Goal: Task Accomplishment & Management: Manage account settings

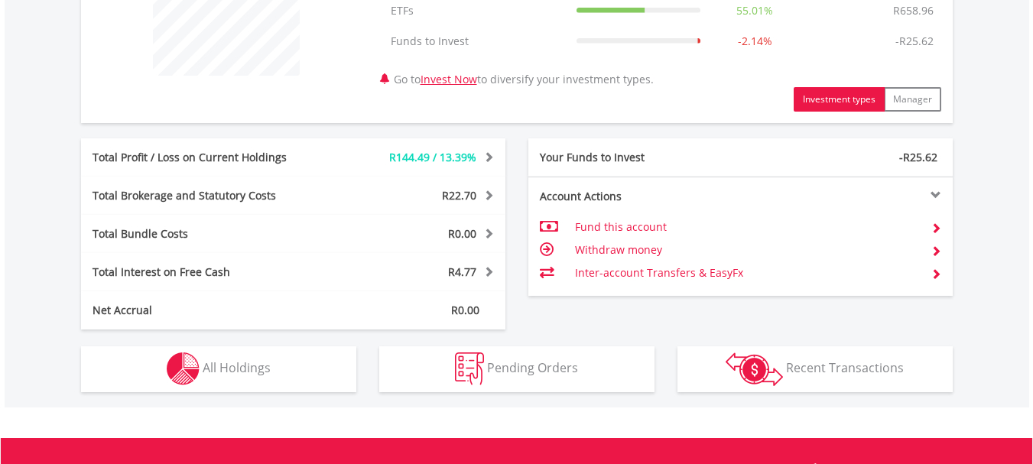
scroll to position [664, 0]
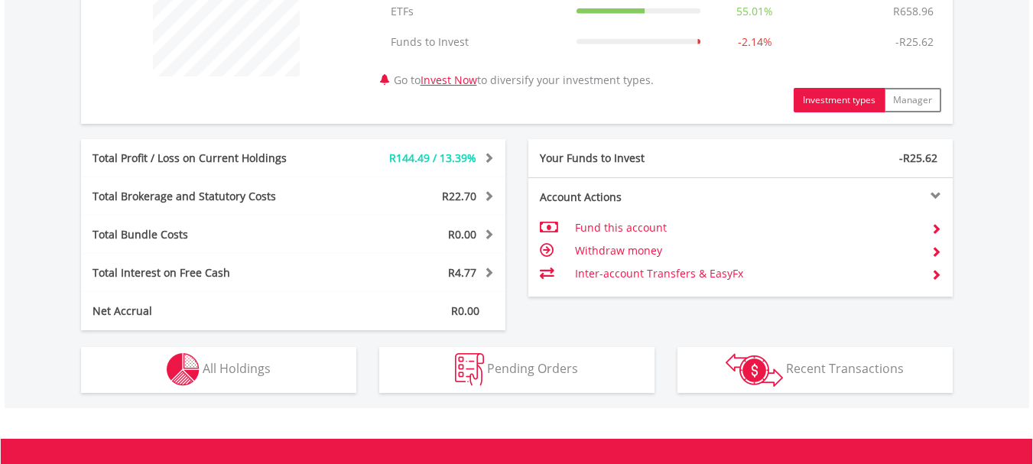
click at [627, 277] on td "Inter-account Transfers & EasyFx" at bounding box center [746, 273] width 343 height 23
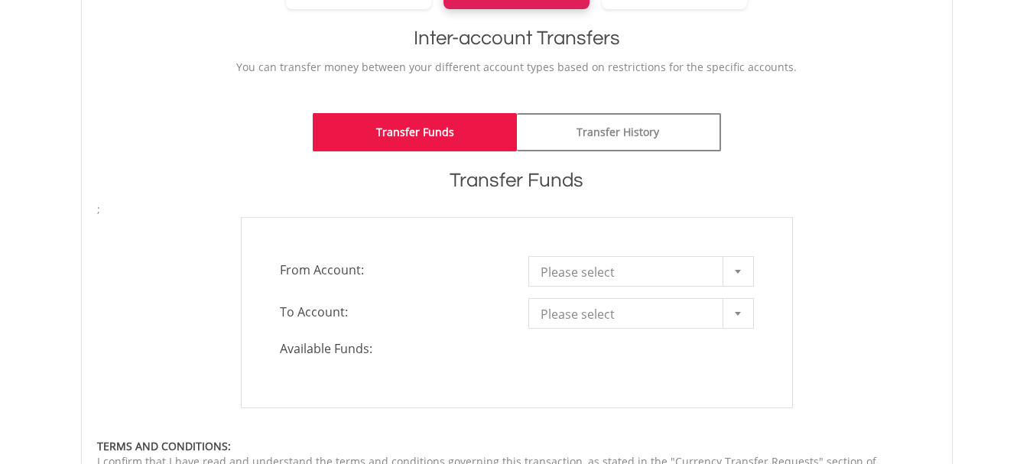
scroll to position [331, 0]
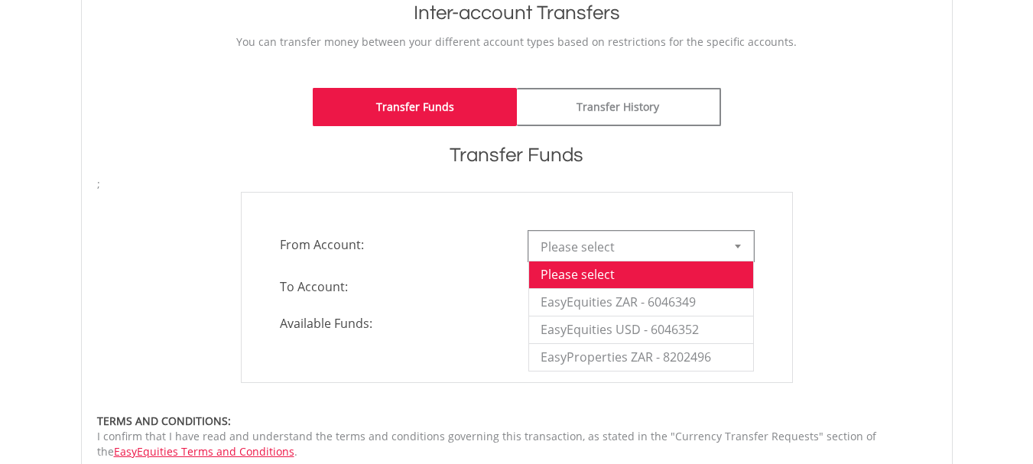
click at [640, 237] on span "Please select" at bounding box center [629, 247] width 178 height 31
click at [621, 354] on li "EasyProperties ZAR - 8202496" at bounding box center [641, 357] width 224 height 28
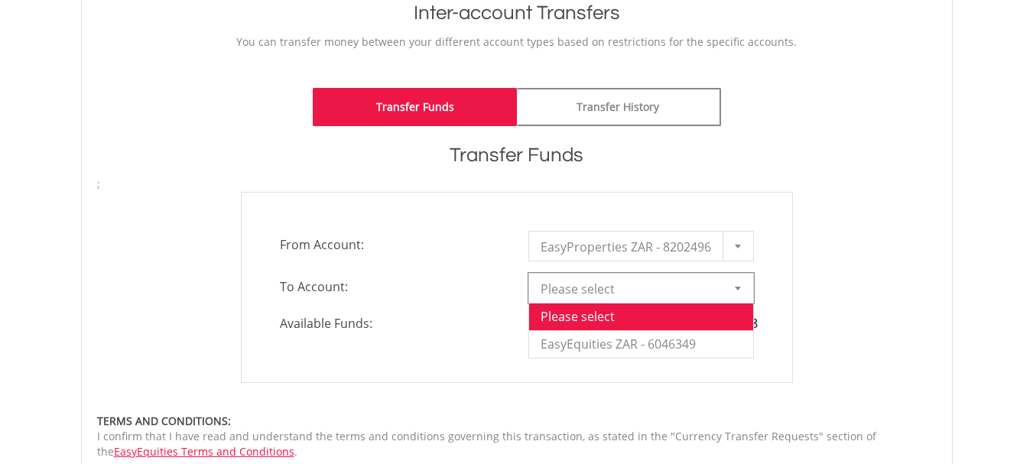
click at [628, 295] on span "Please select" at bounding box center [629, 289] width 178 height 31
click at [621, 347] on li "EasyEquities ZAR - 6046349" at bounding box center [641, 344] width 224 height 28
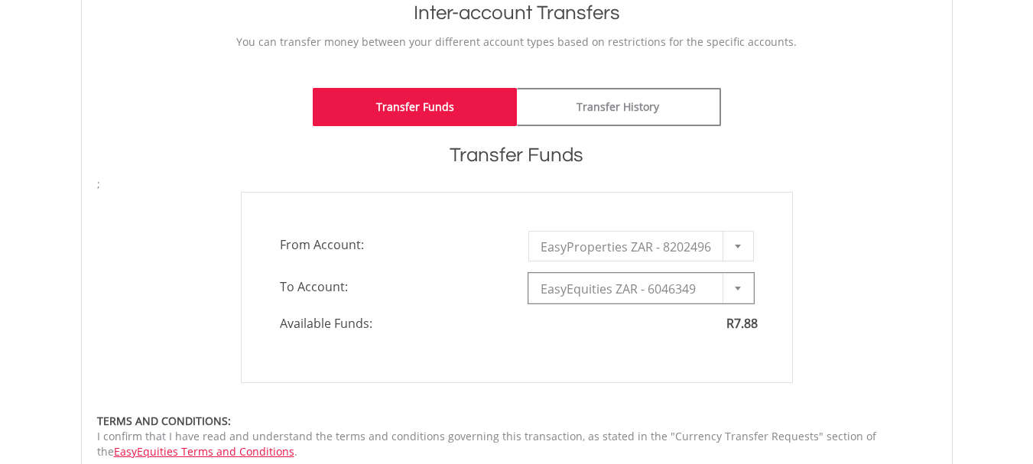
type input "*"
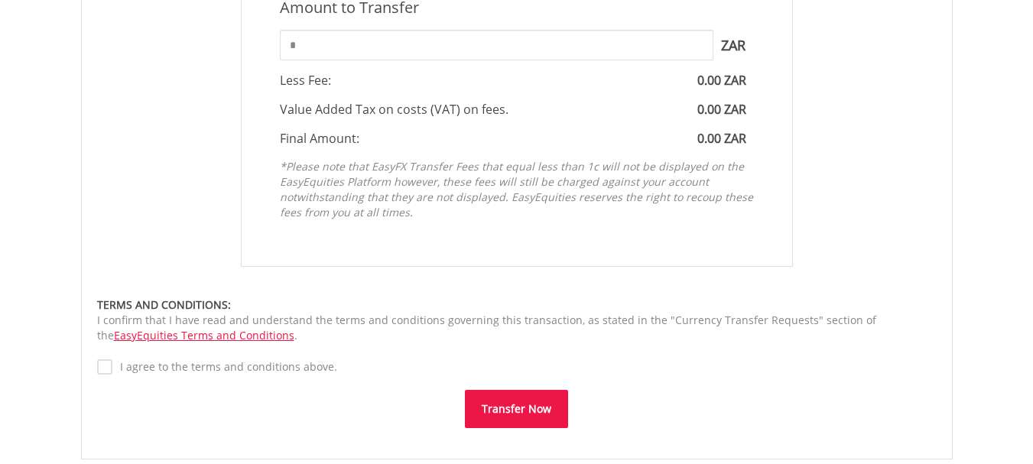
scroll to position [0, 0]
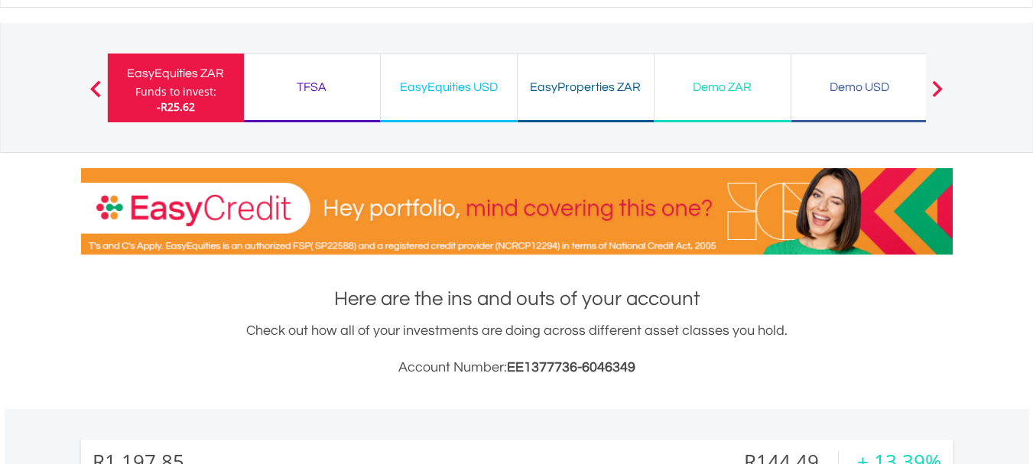
scroll to position [63, 0]
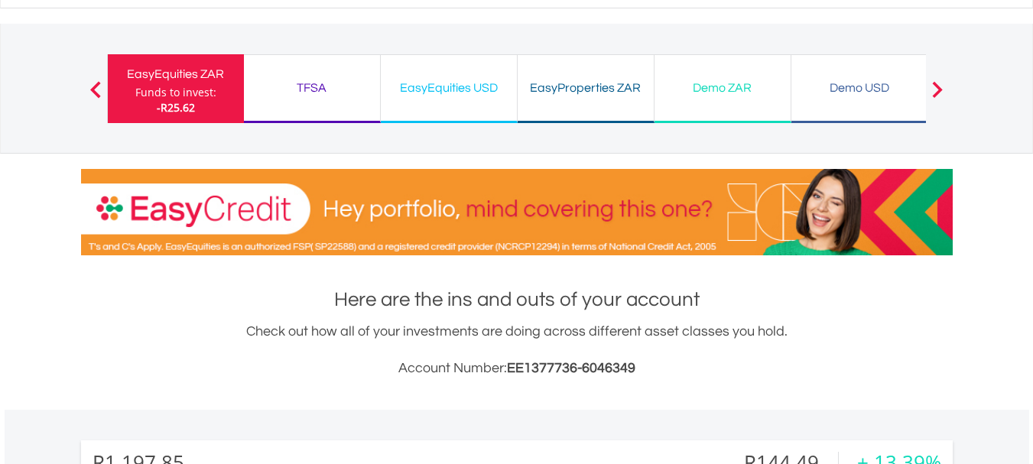
click at [297, 92] on div "TFSA" at bounding box center [312, 87] width 118 height 21
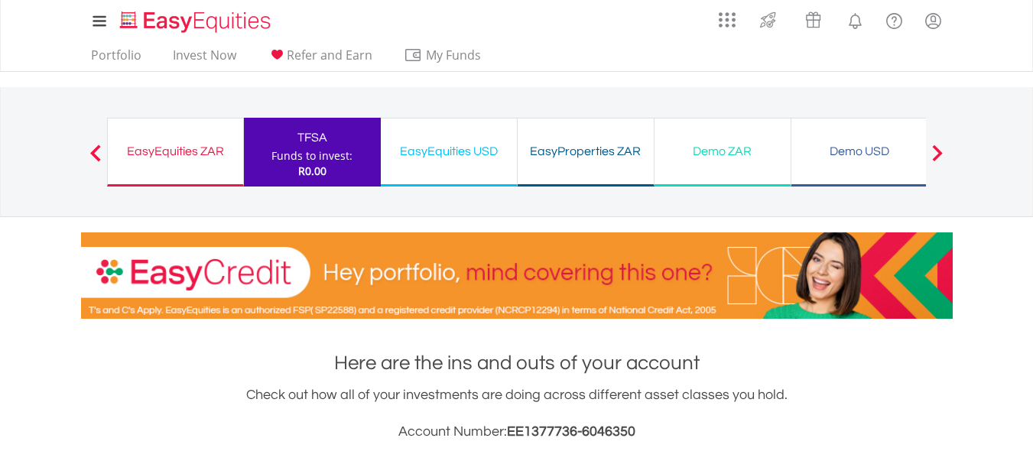
click at [151, 166] on div "EasyEquities ZAR Funds to invest: R0.00" at bounding box center [175, 152] width 137 height 69
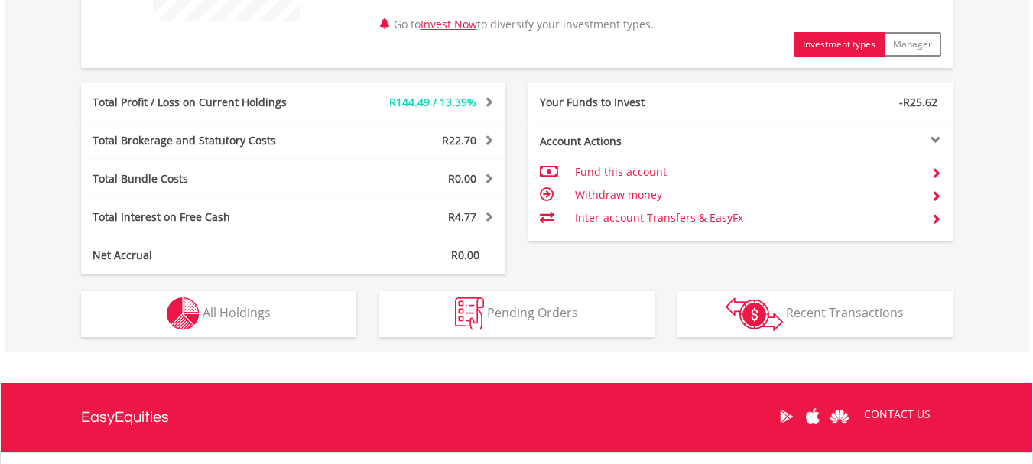
scroll to position [860, 0]
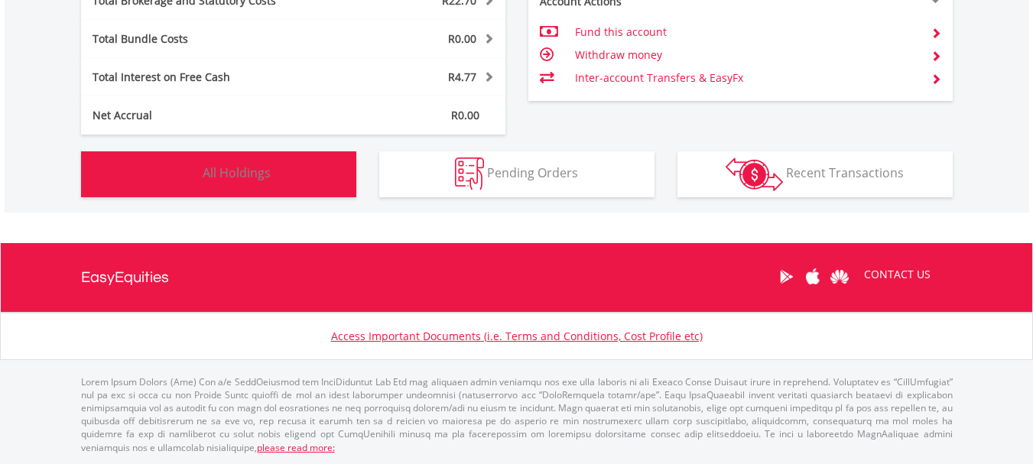
click at [263, 165] on span "All Holdings" at bounding box center [237, 172] width 68 height 17
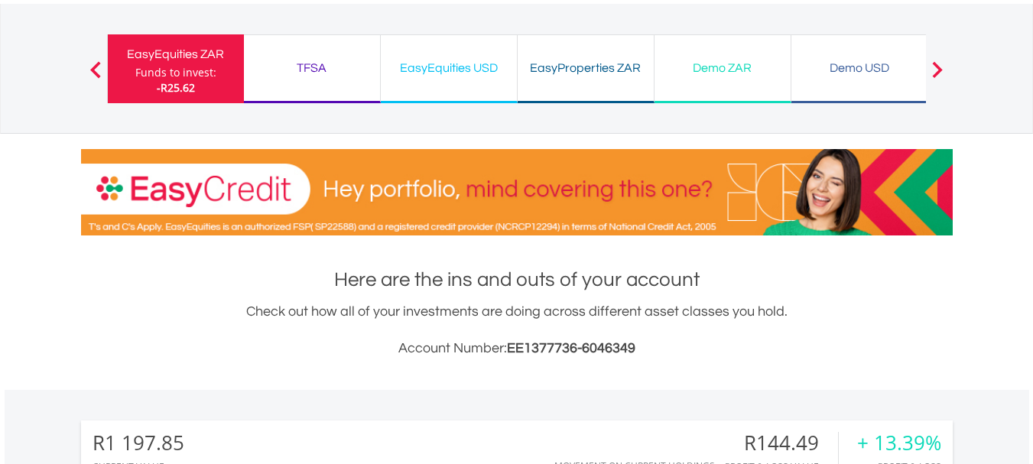
scroll to position [0, 0]
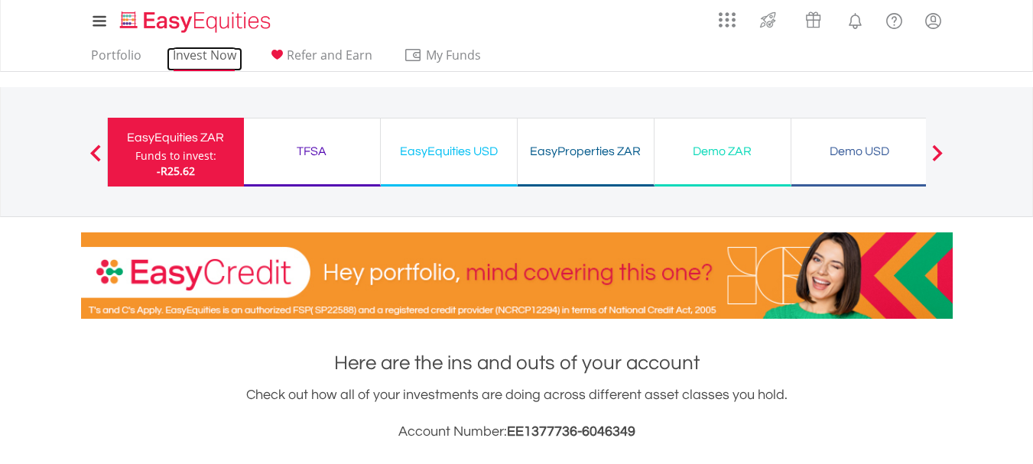
click at [204, 47] on link "Invest Now" at bounding box center [205, 59] width 76 height 24
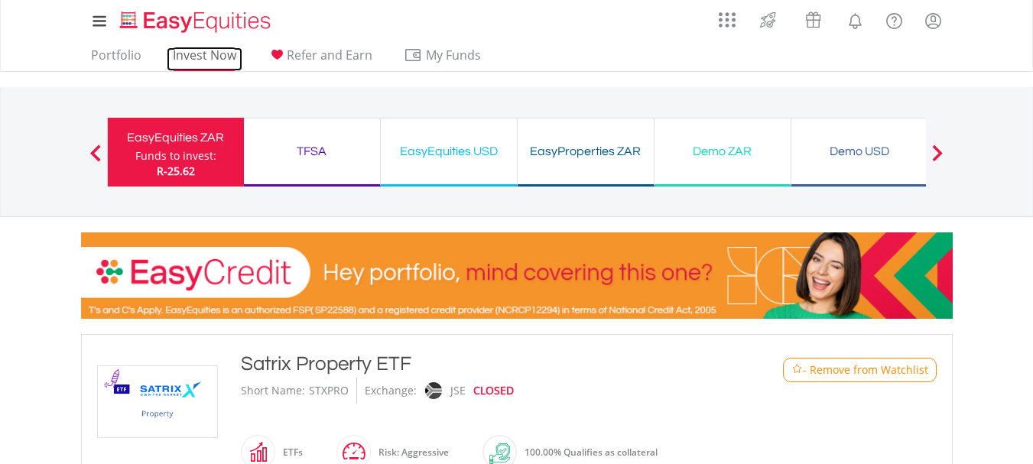
click at [197, 52] on link "Invest Now" at bounding box center [205, 59] width 76 height 24
